Goal: Browse casually: Explore the website without a specific task or goal

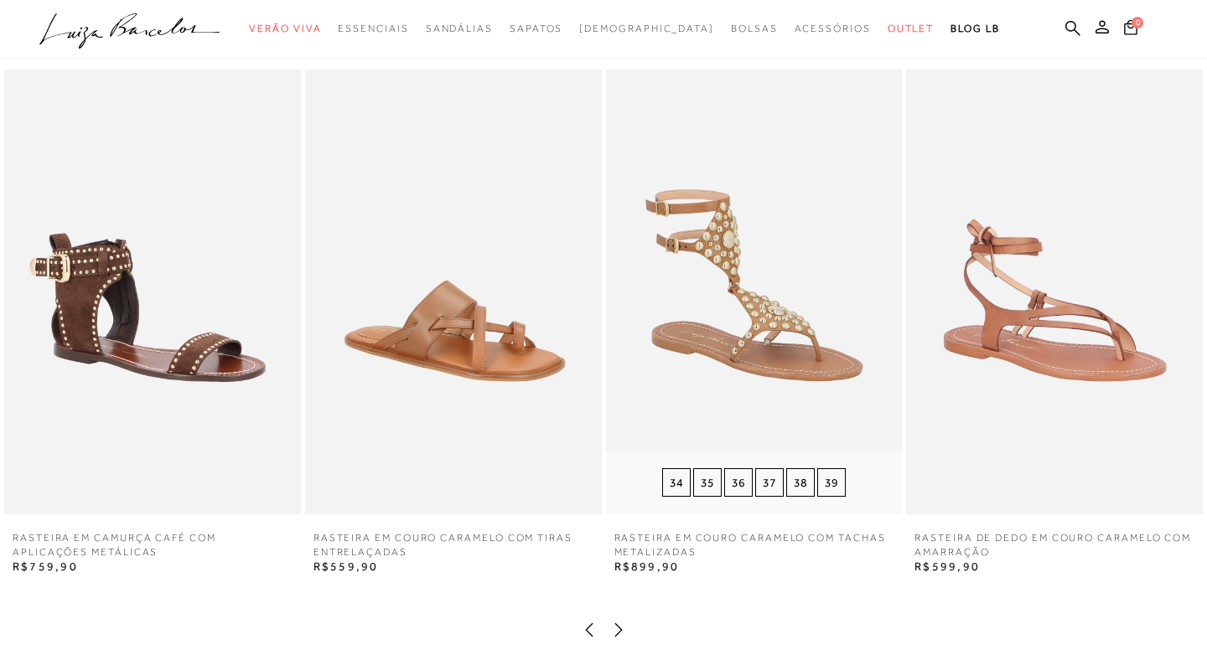
scroll to position [2700, 0]
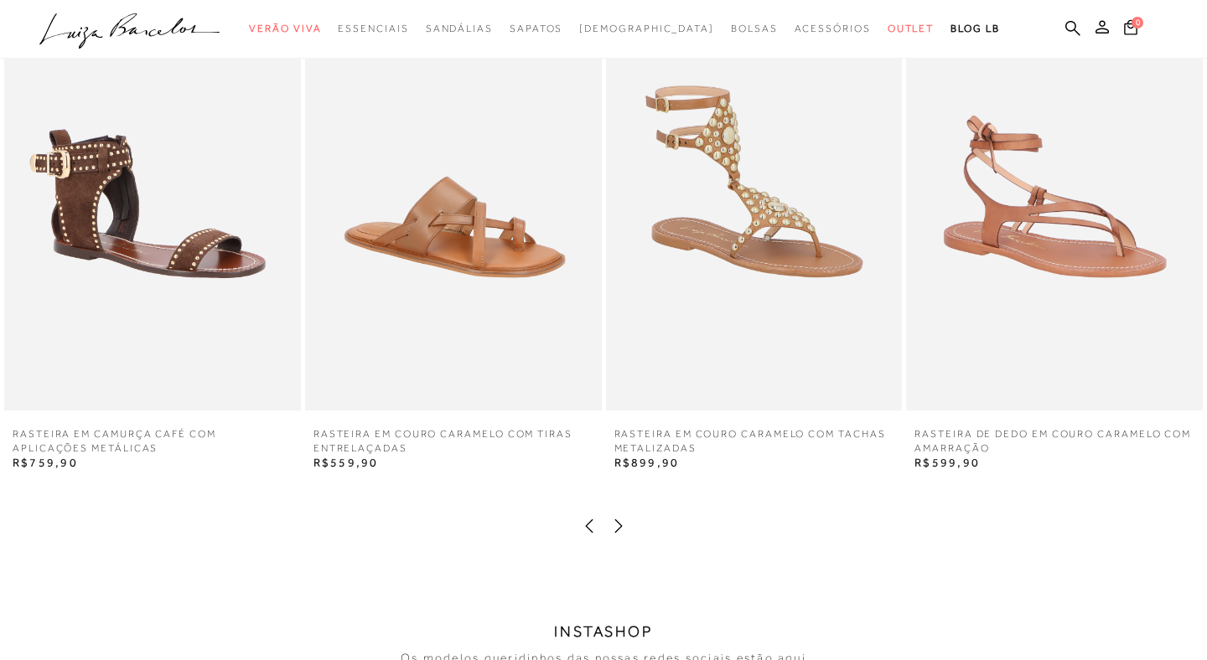
click at [619, 523] on icon at bounding box center [618, 526] width 17 height 17
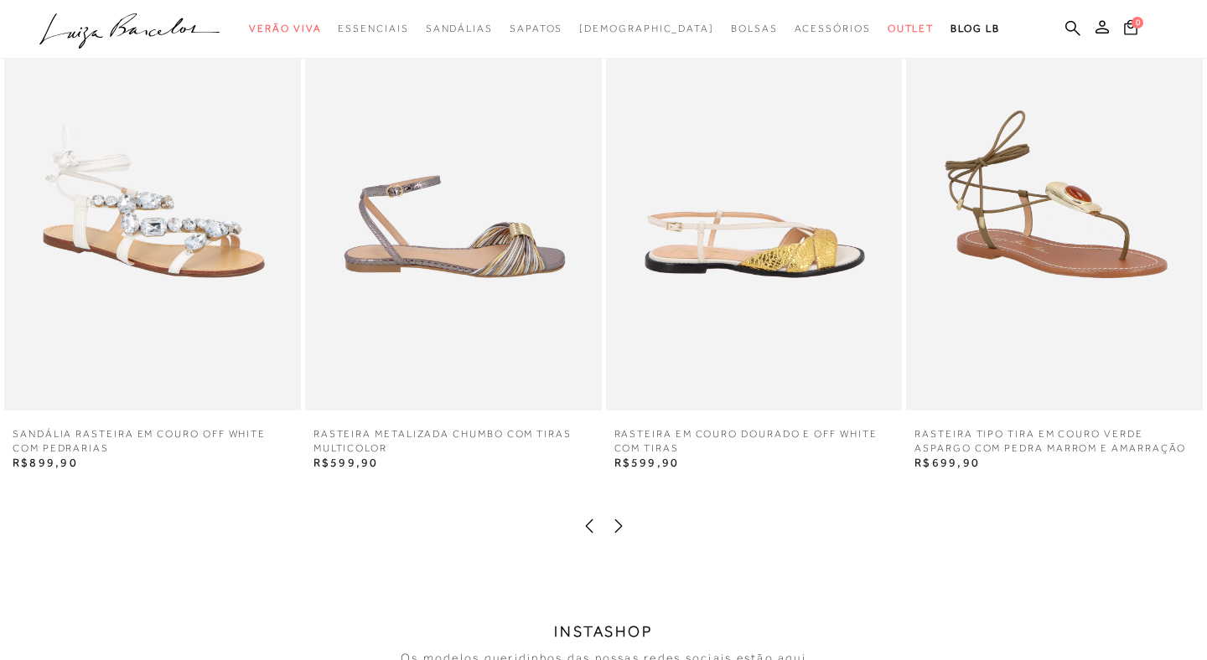
click at [619, 523] on icon at bounding box center [618, 526] width 17 height 17
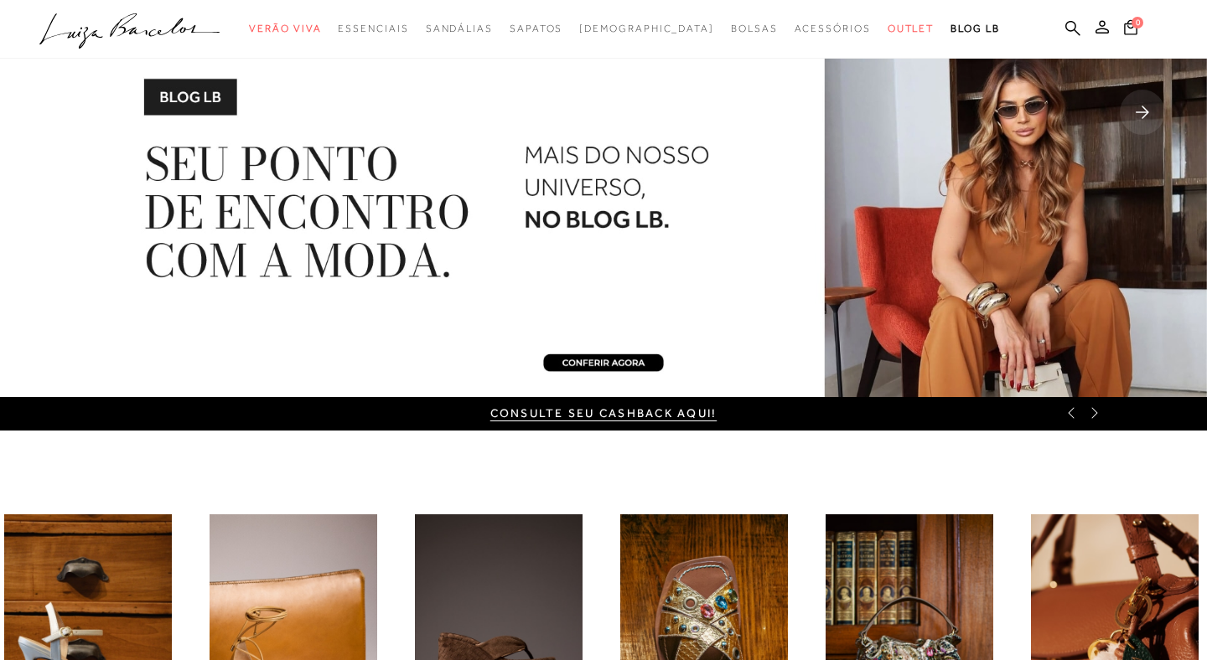
scroll to position [0, 0]
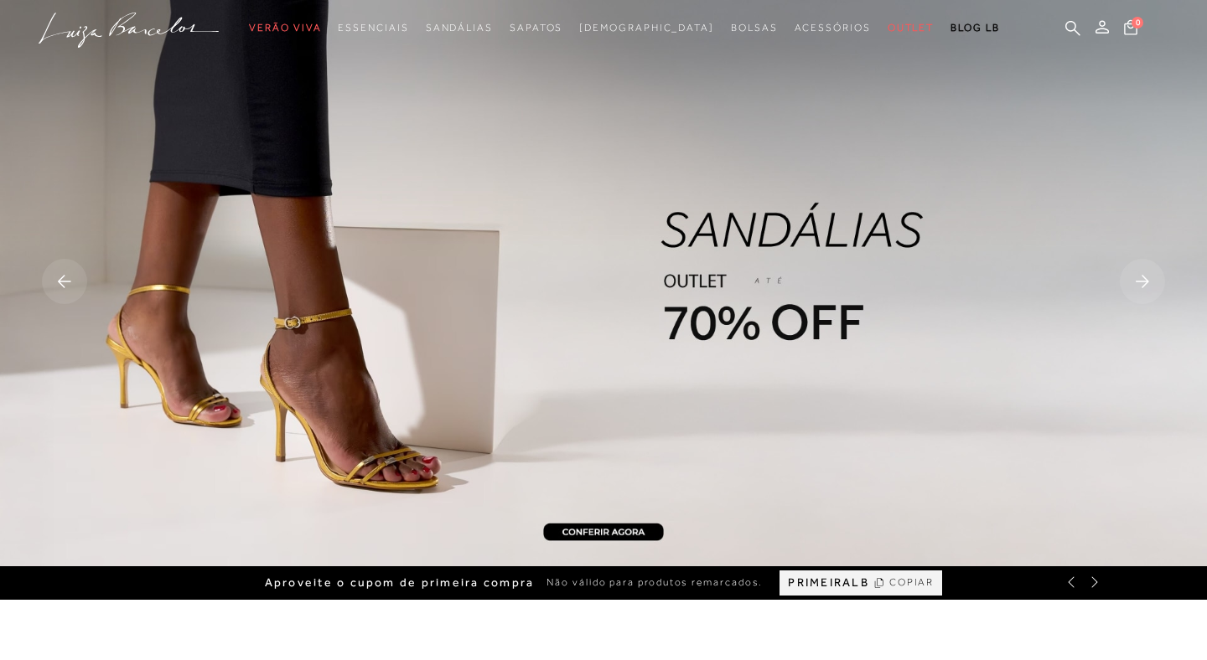
click at [1156, 285] on rect at bounding box center [1142, 281] width 45 height 45
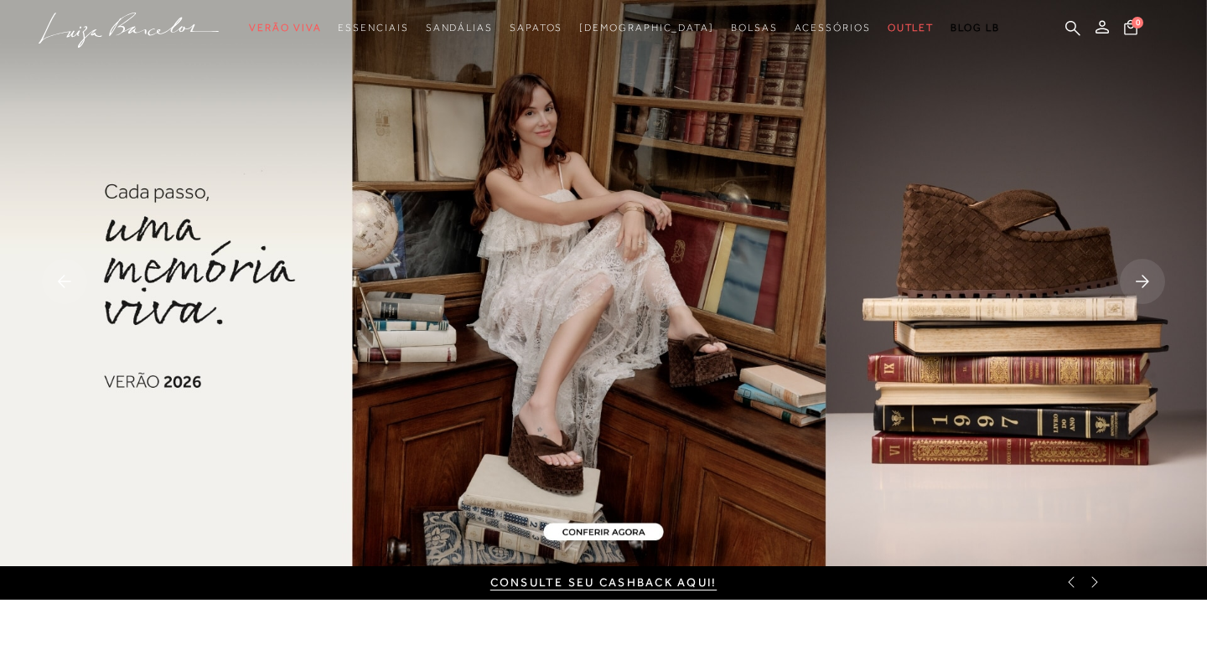
click at [1156, 285] on rect at bounding box center [1142, 281] width 45 height 45
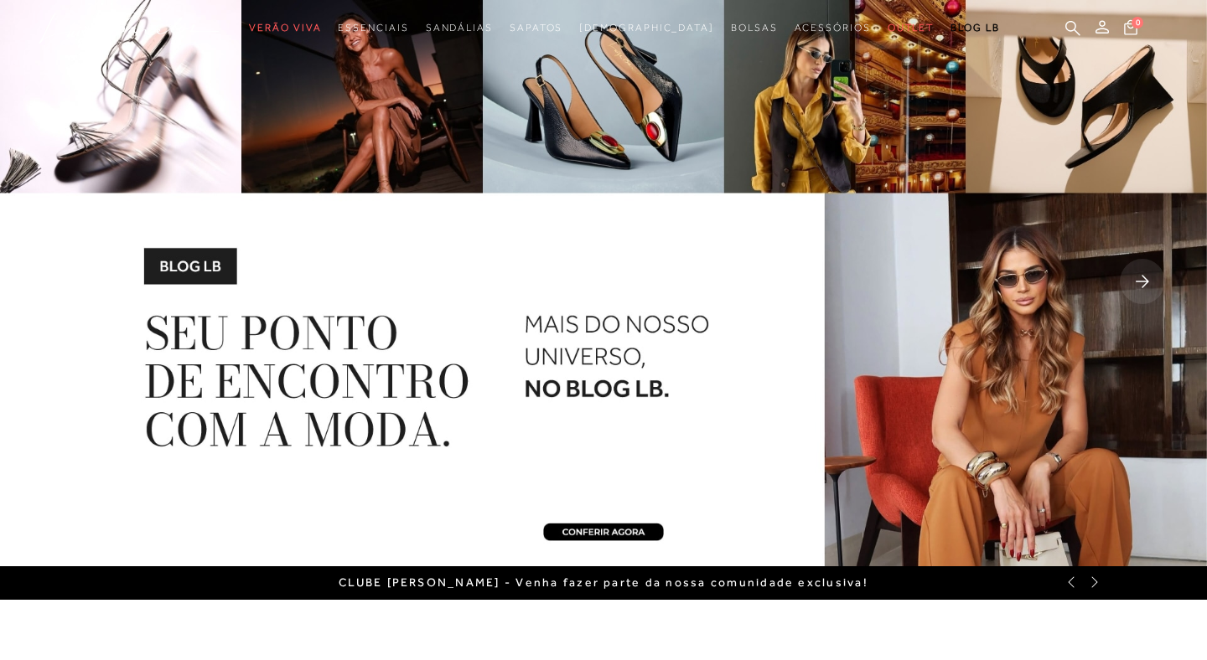
click at [1156, 285] on rect at bounding box center [1142, 281] width 45 height 45
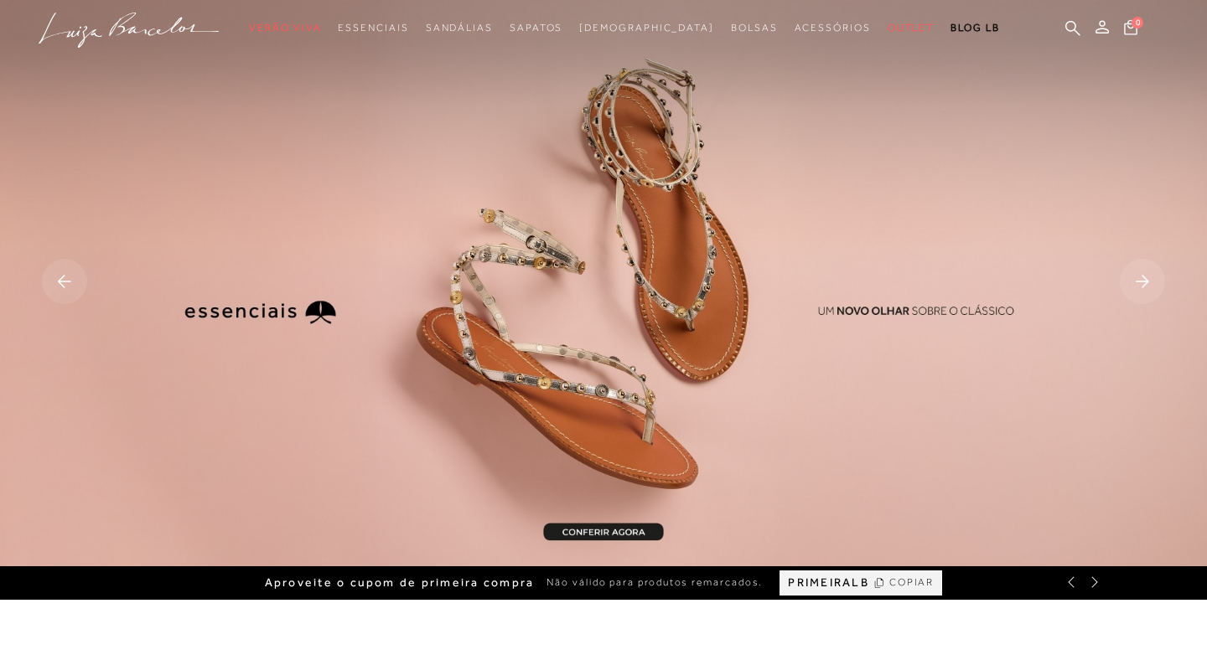
click at [1149, 293] on rect at bounding box center [1142, 281] width 45 height 45
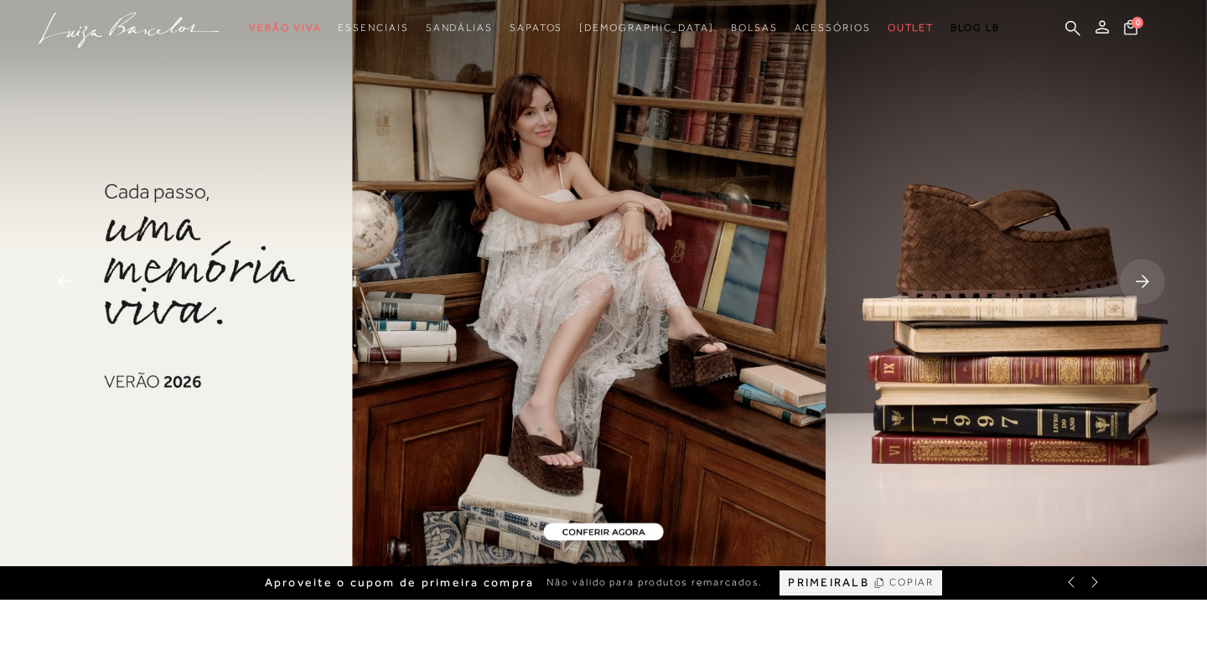
click at [1149, 293] on rect at bounding box center [1142, 281] width 45 height 45
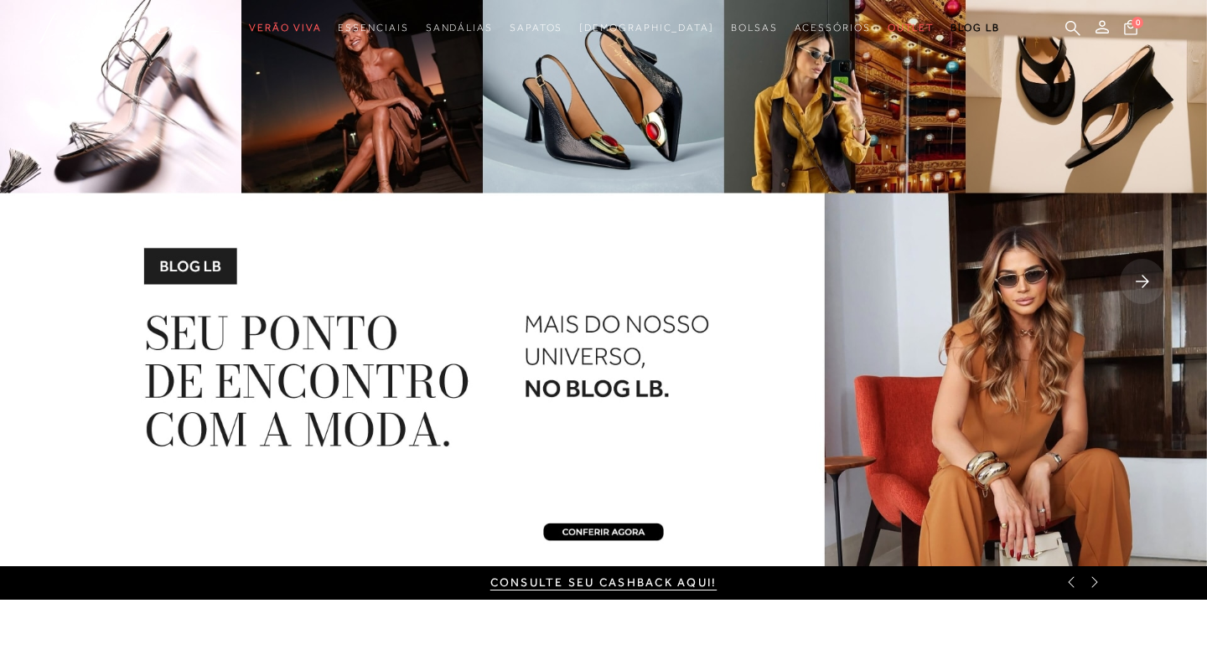
click at [1146, 284] on icon at bounding box center [1142, 281] width 13 height 13
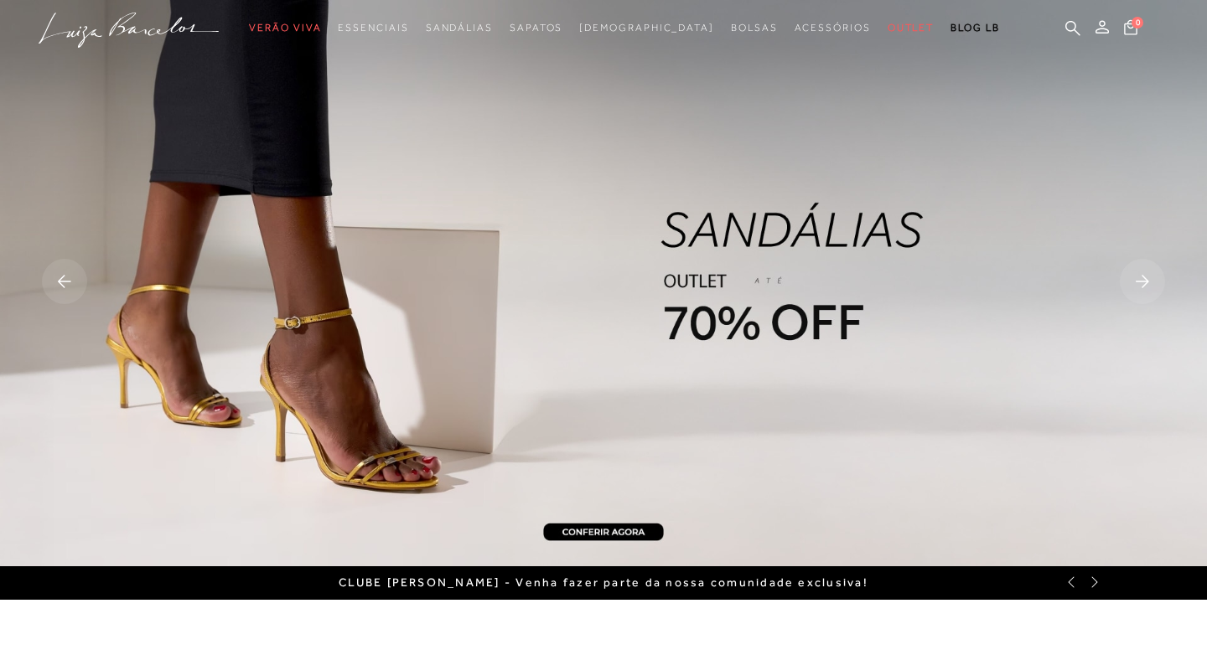
click at [791, 251] on img at bounding box center [603, 283] width 1207 height 567
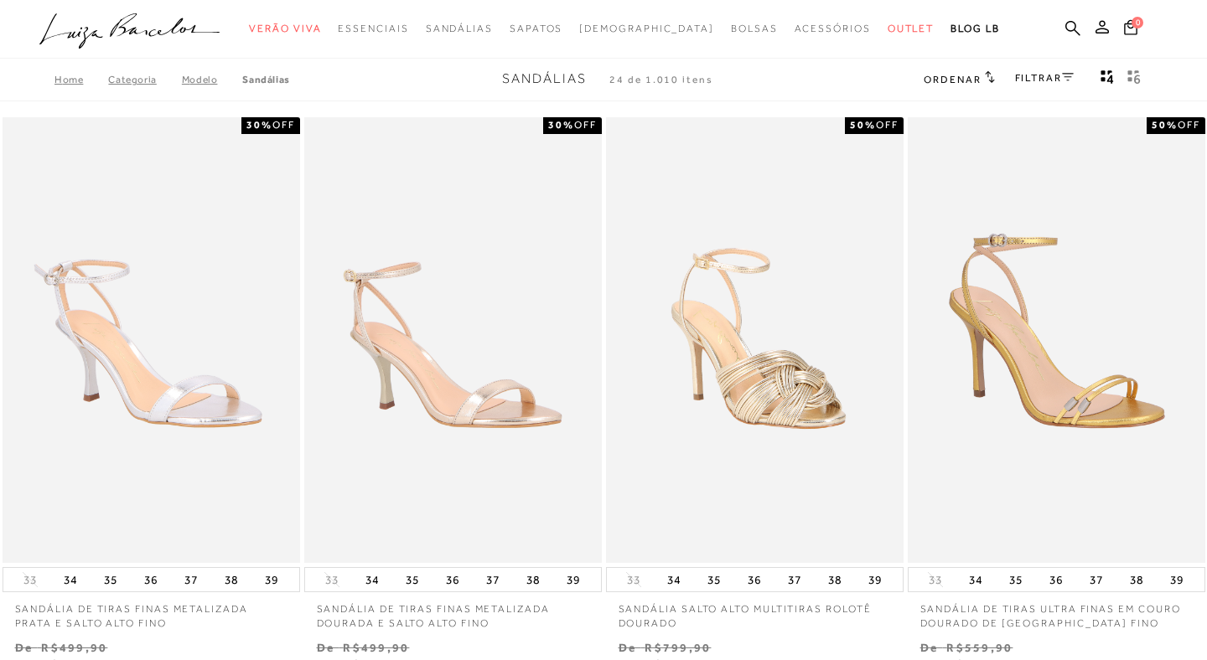
click at [148, 12] on div "categoryHeader .a{fill-rule:evenodd;} Verão Viva Em alta Favoritos das Influenc…" at bounding box center [590, 29] width 1207 height 59
click at [152, 23] on icon ".a{fill-rule:evenodd;}" at bounding box center [129, 30] width 181 height 35
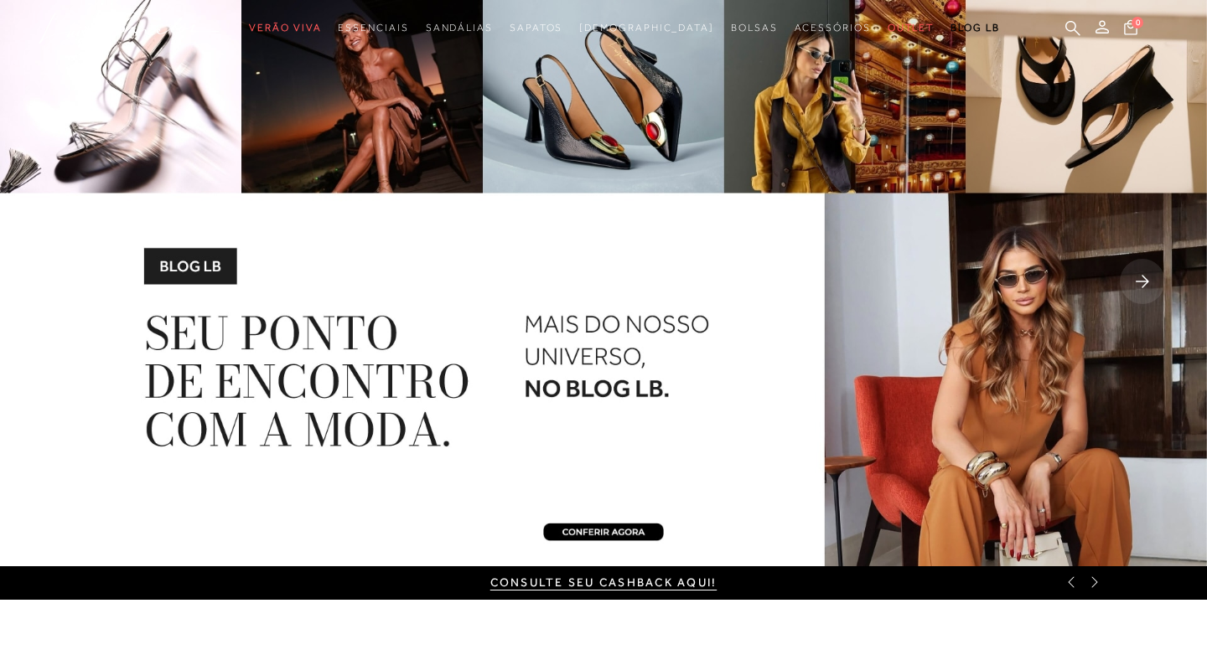
click at [1139, 272] on rect at bounding box center [1142, 281] width 45 height 45
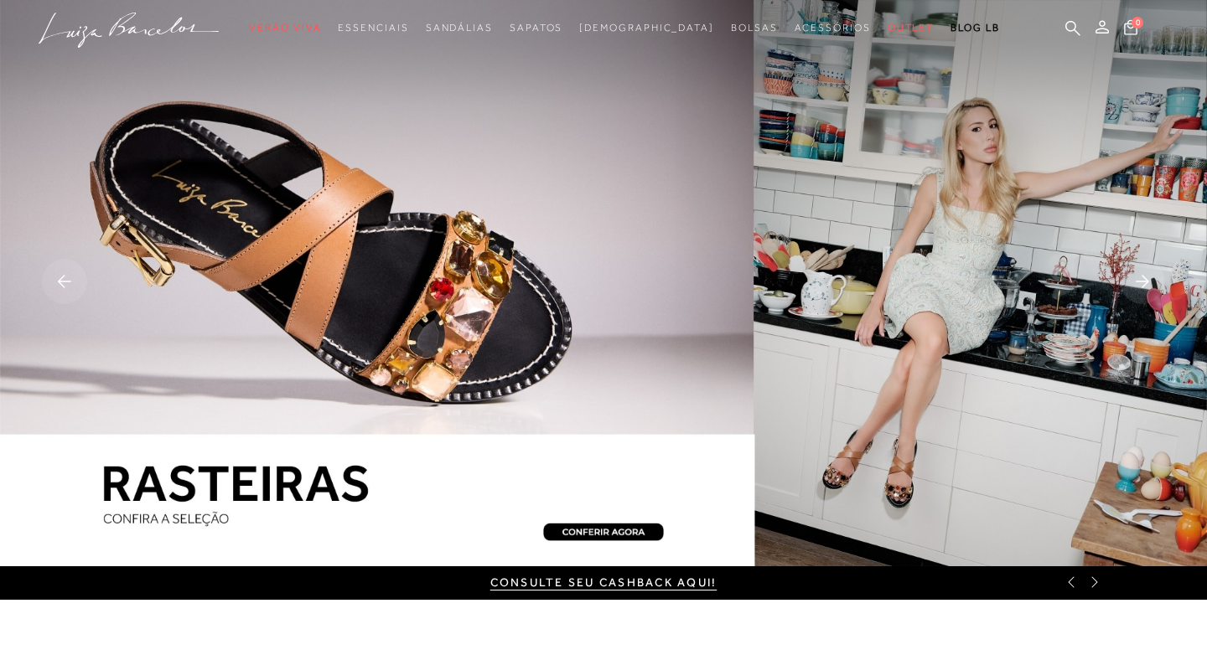
click at [1139, 272] on rect at bounding box center [1142, 281] width 45 height 45
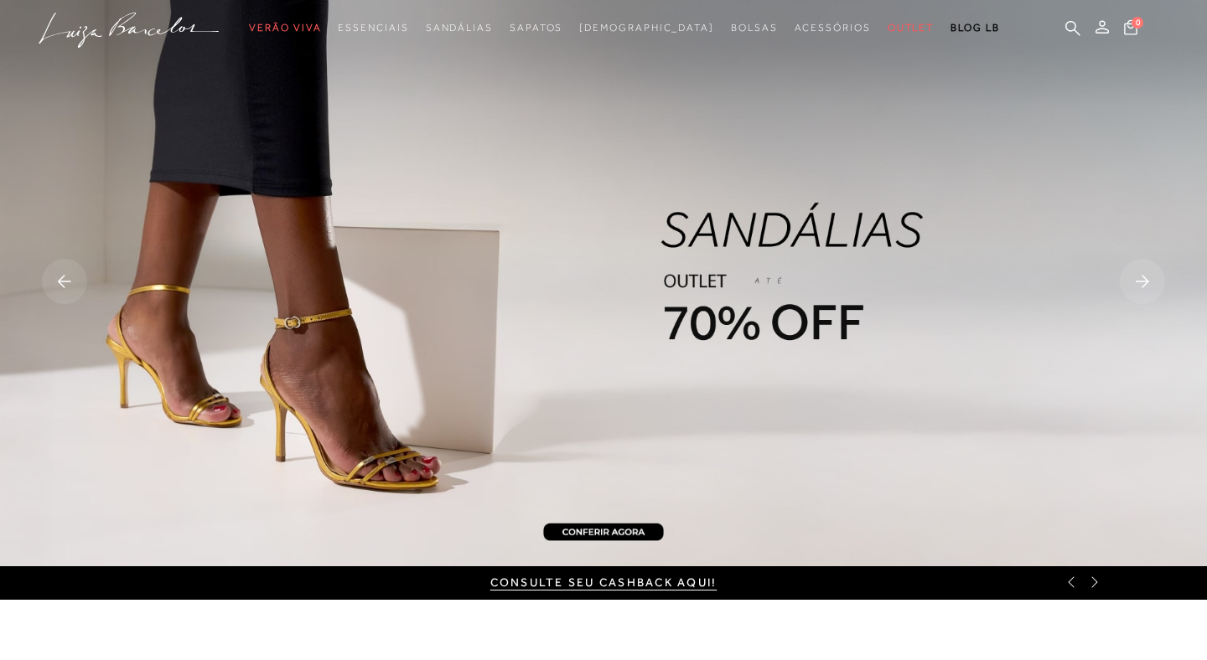
click at [1139, 272] on rect at bounding box center [1142, 281] width 45 height 45
